Goal: Task Accomplishment & Management: Manage account settings

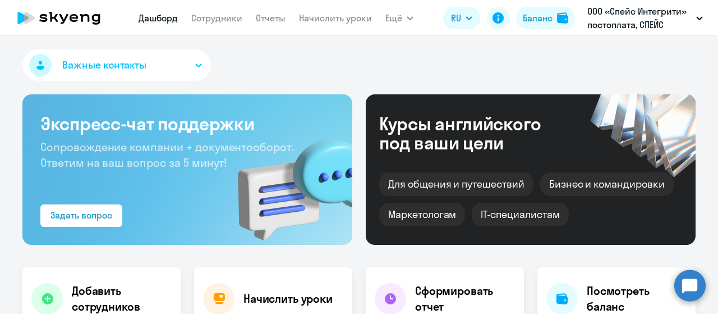
select select "30"
click at [205, 24] on app-menu-item-link "Сотрудники" at bounding box center [216, 18] width 51 height 14
click at [207, 20] on link "Сотрудники" at bounding box center [216, 17] width 51 height 11
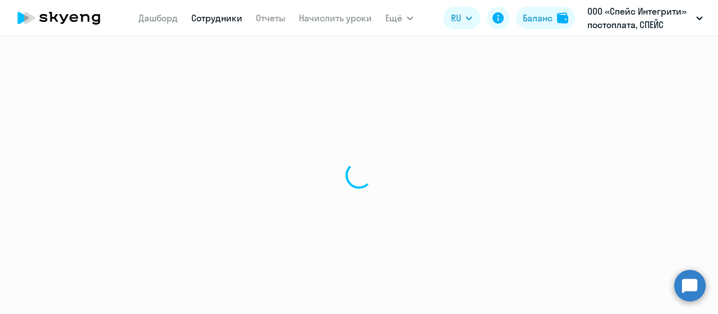
select select "30"
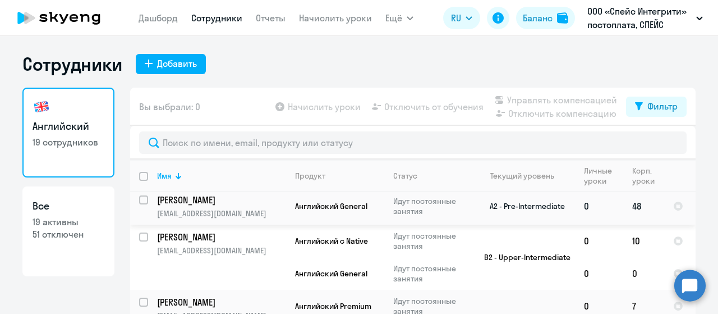
scroll to position [56, 0]
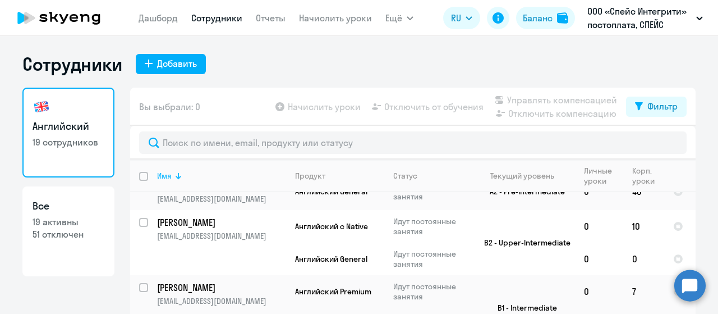
click at [169, 174] on div "Имя" at bounding box center [221, 176] width 128 height 10
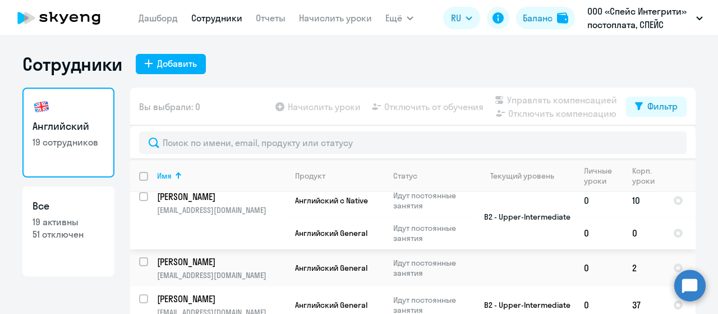
scroll to position [224, 0]
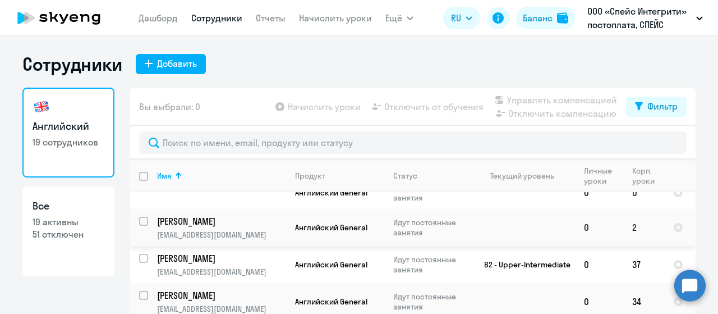
click at [229, 215] on p "[PERSON_NAME]" at bounding box center [220, 221] width 127 height 12
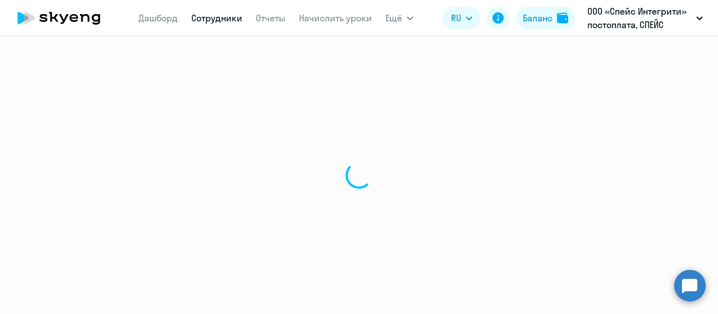
select select "english"
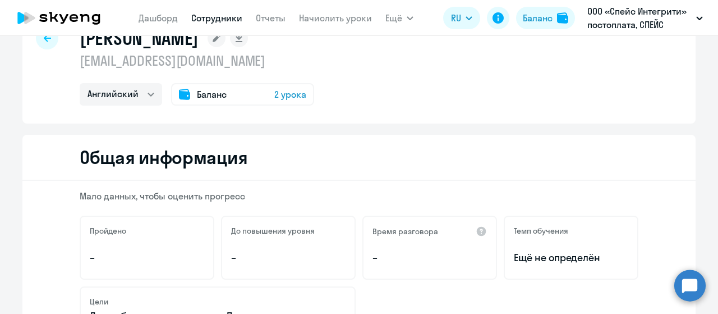
scroll to position [56, 0]
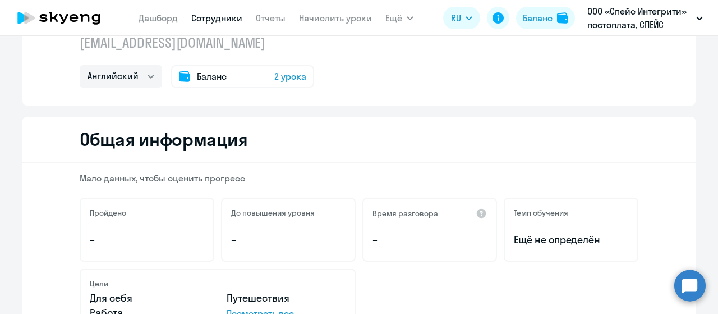
click at [223, 73] on div "Баланс 2 урока" at bounding box center [242, 76] width 143 height 22
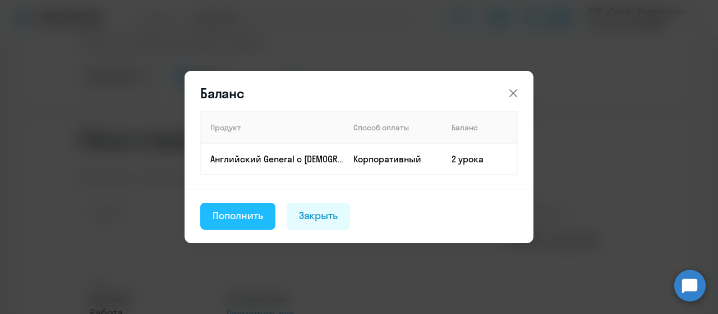
click at [247, 216] on div "Пополнить" at bounding box center [238, 215] width 50 height 15
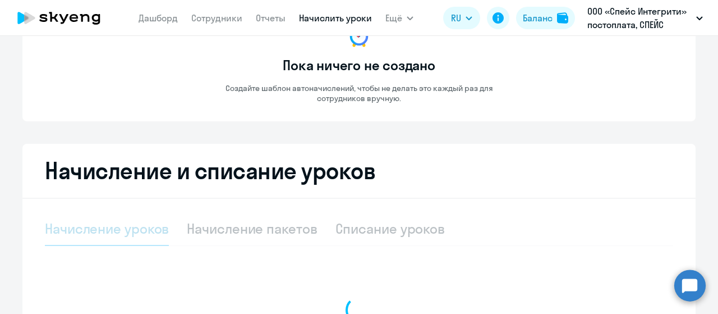
select select "10"
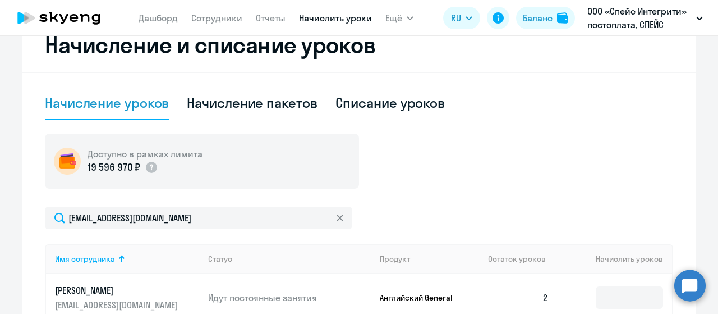
scroll to position [337, 0]
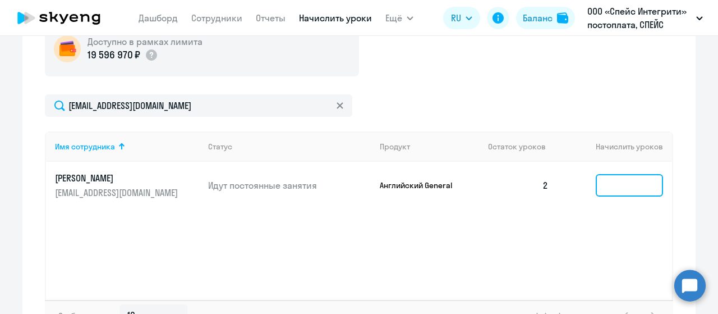
click at [630, 181] on input at bounding box center [629, 185] width 67 height 22
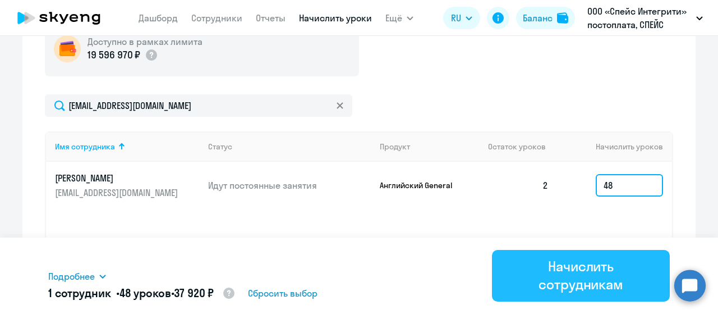
type input "48"
click at [588, 272] on div "Начислить сотрудникам" at bounding box center [581, 275] width 146 height 36
